Goal: Check status: Check status

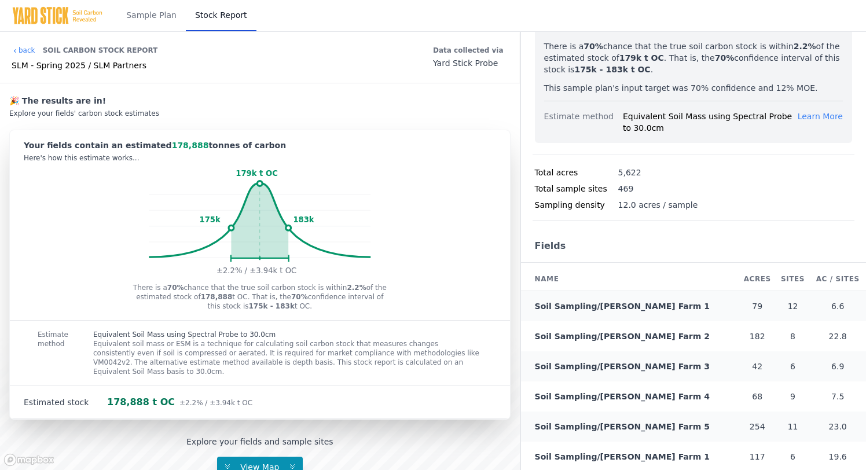
scroll to position [146, 0]
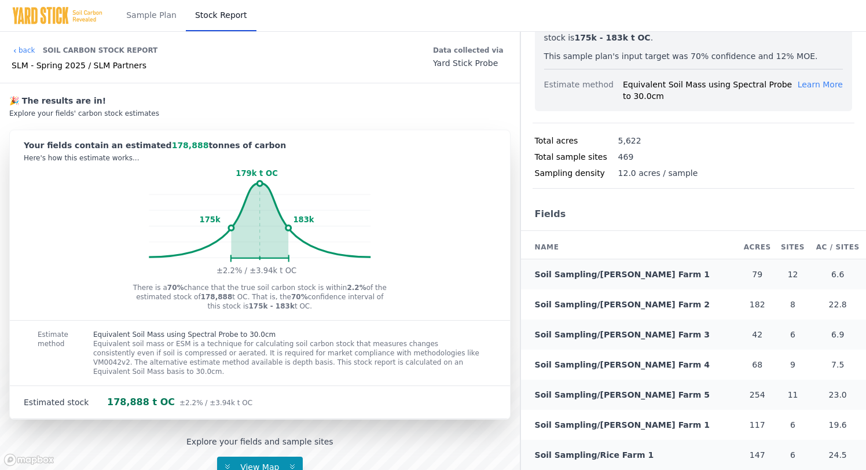
click at [612, 276] on link "Soil Sampling/[PERSON_NAME] Farm 1" at bounding box center [622, 274] width 175 height 9
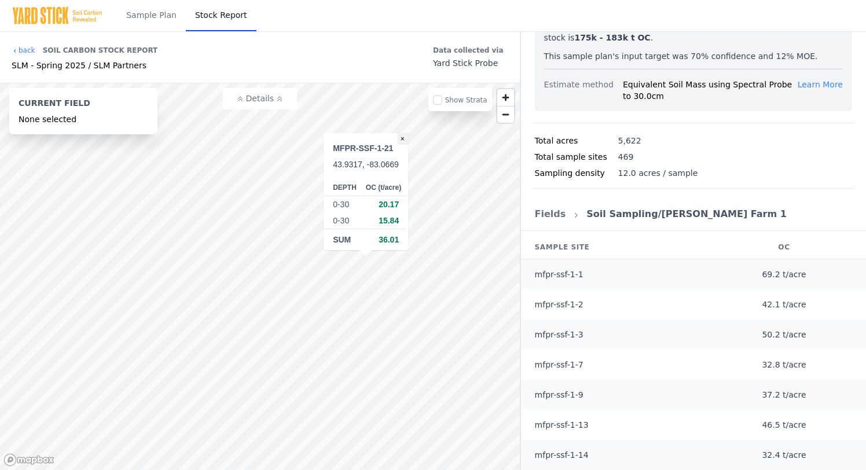
click at [405, 140] on button "×" at bounding box center [402, 139] width 11 height 12
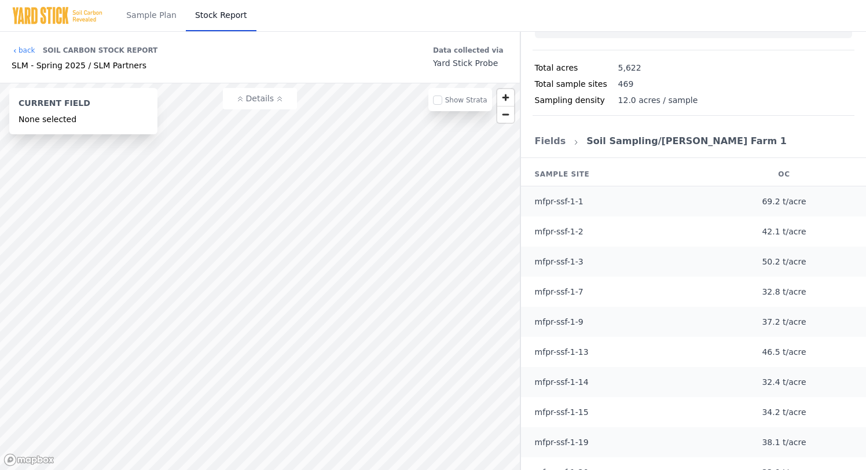
scroll to position [238, 0]
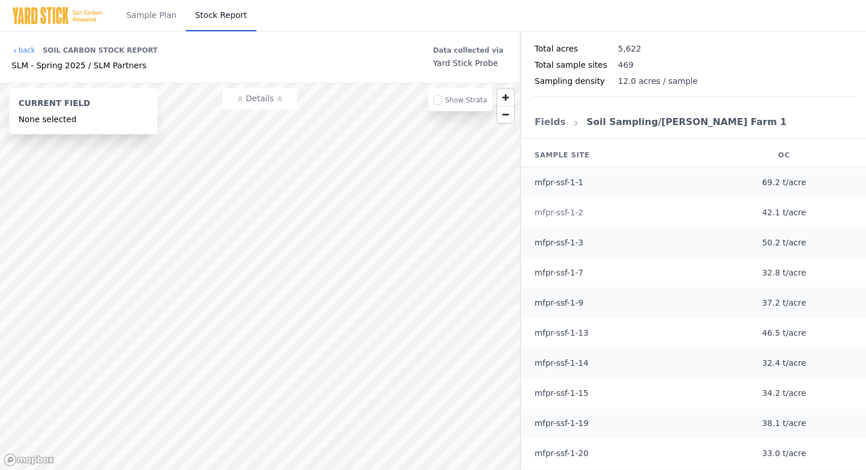
click at [574, 212] on link "mfpr-ssf-1-2" at bounding box center [559, 212] width 49 height 9
click at [551, 276] on link "mfpr-ssf-1-7" at bounding box center [559, 272] width 49 height 9
click at [567, 241] on link "mfpr-ssf-1-3" at bounding box center [559, 242] width 49 height 9
click at [568, 215] on link "mfpr-ssf-1-2" at bounding box center [559, 212] width 49 height 9
click at [568, 185] on link "mfpr-ssf-1-1" at bounding box center [559, 182] width 49 height 9
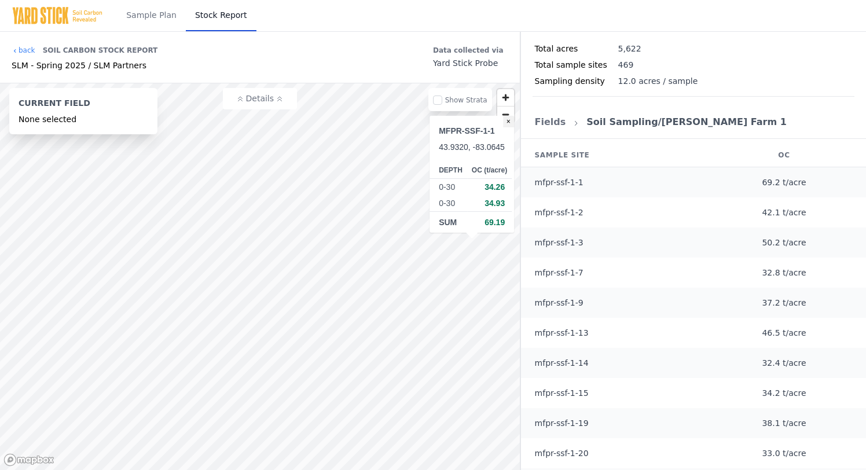
click at [509, 124] on button "×" at bounding box center [508, 122] width 11 height 12
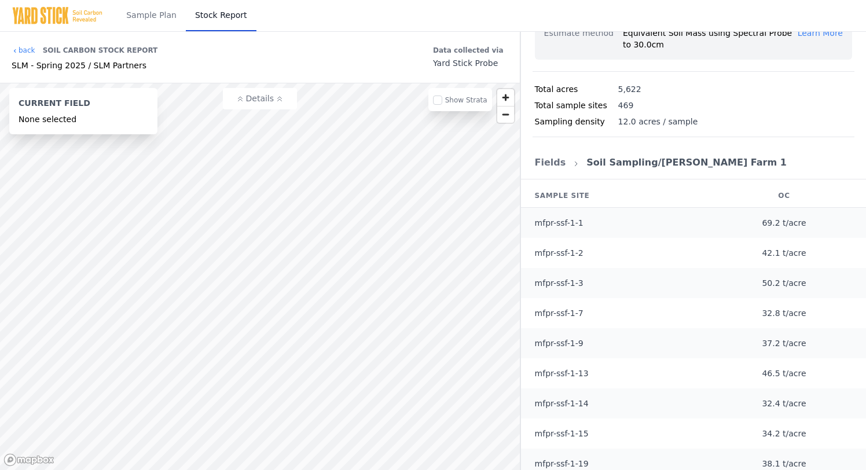
scroll to position [0, 0]
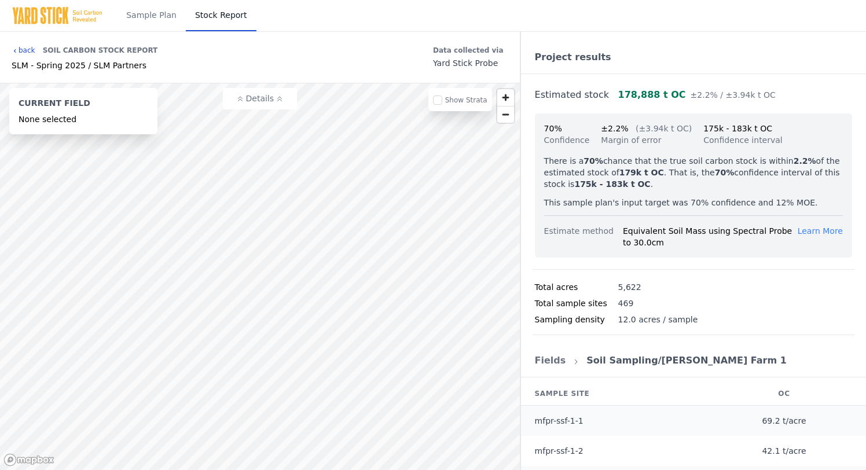
click at [20, 50] on link "back" at bounding box center [24, 50] width 24 height 9
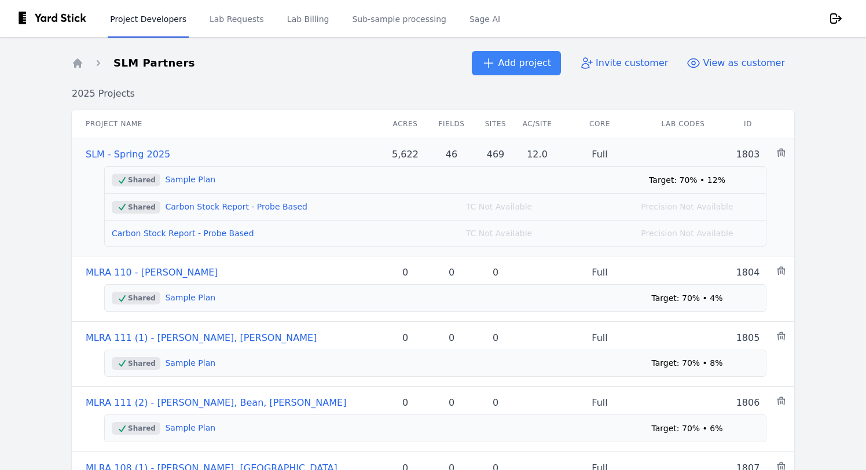
click at [151, 157] on link "SLM - Spring 2025" at bounding box center [128, 154] width 85 height 11
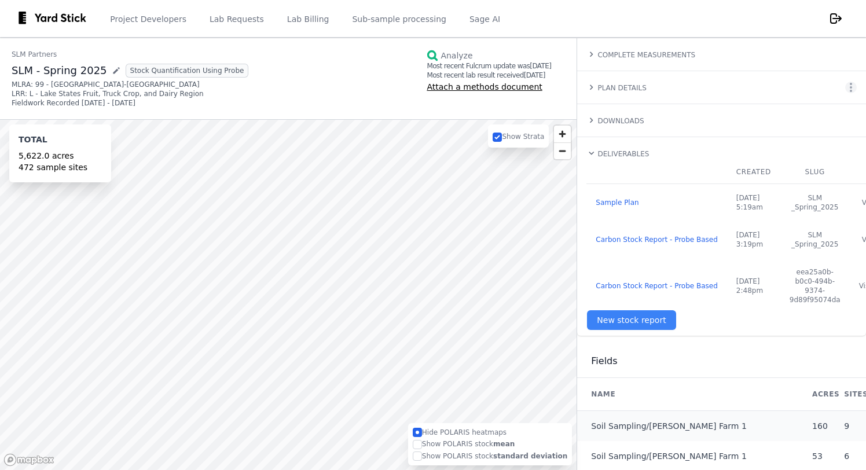
scroll to position [94, 0]
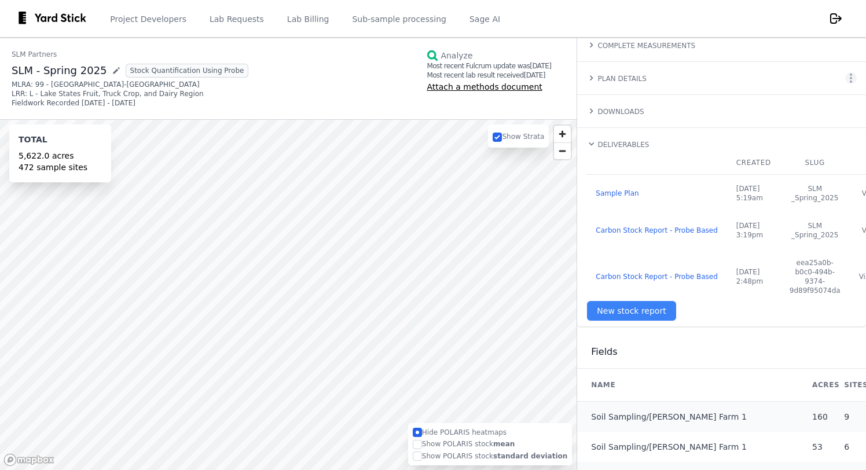
click at [681, 281] on link "Carbon Stock Report - Probe Based" at bounding box center [657, 277] width 122 height 8
